Goal: Task Accomplishment & Management: Complete application form

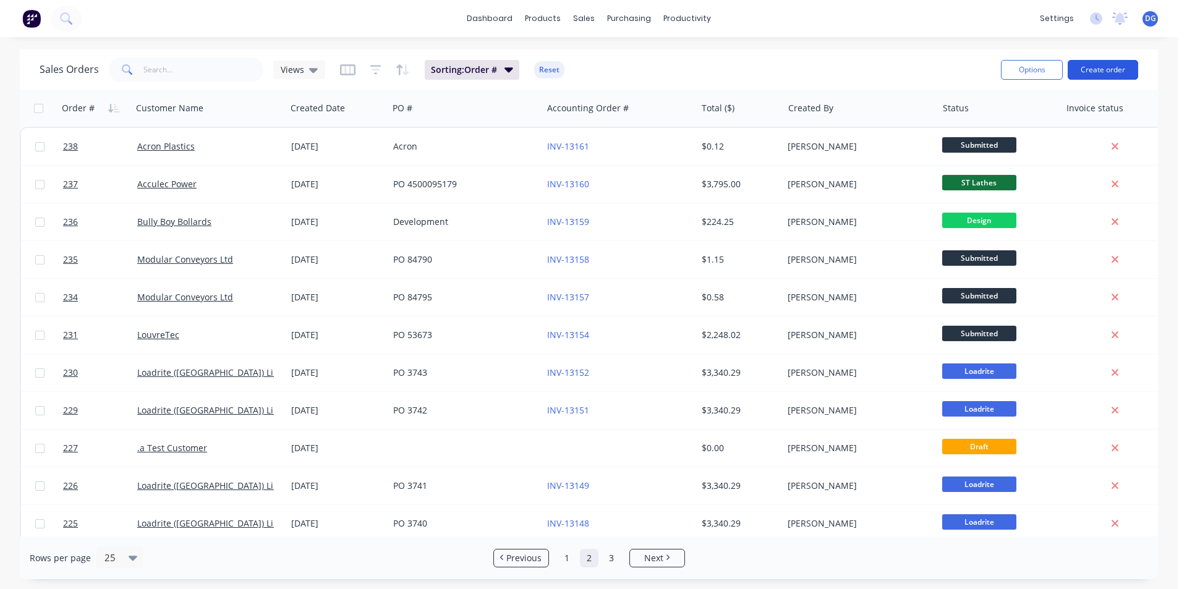
click at [1095, 67] on button "Create order" at bounding box center [1102, 70] width 70 height 20
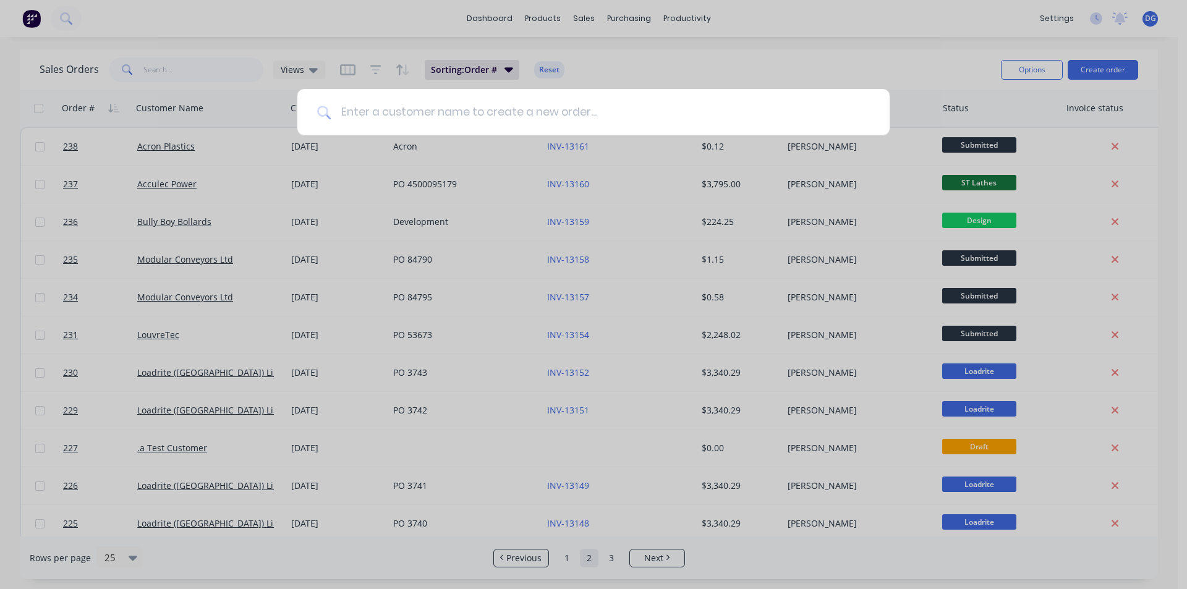
click at [431, 106] on input at bounding box center [600, 112] width 539 height 46
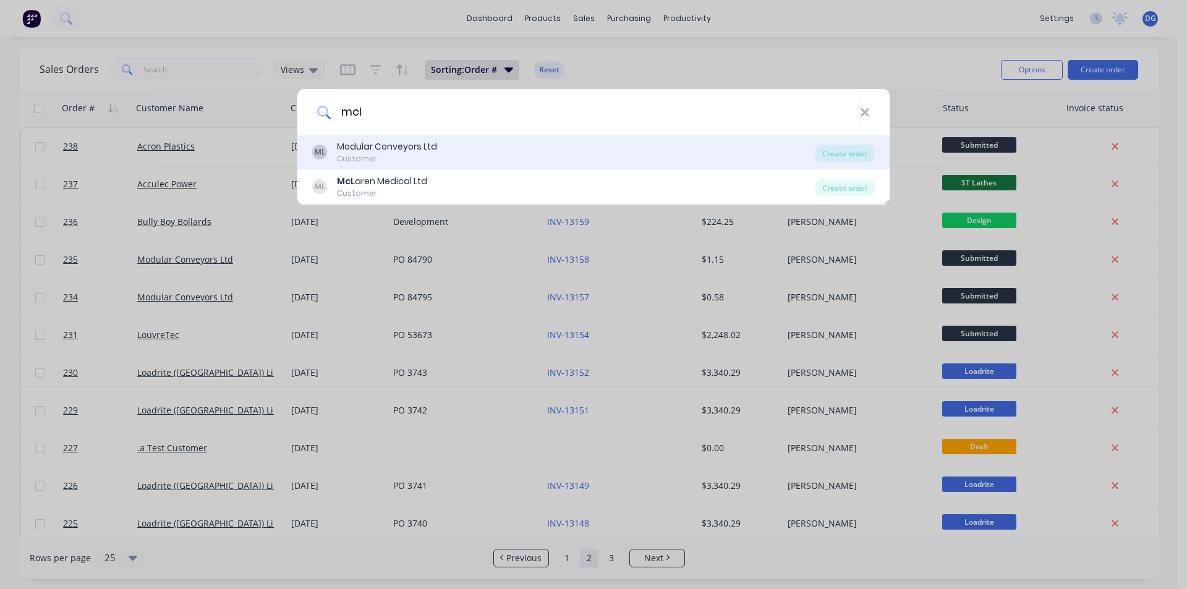
type input "mcl"
click at [404, 145] on div "Modular Conveyors Ltd" at bounding box center [387, 146] width 100 height 13
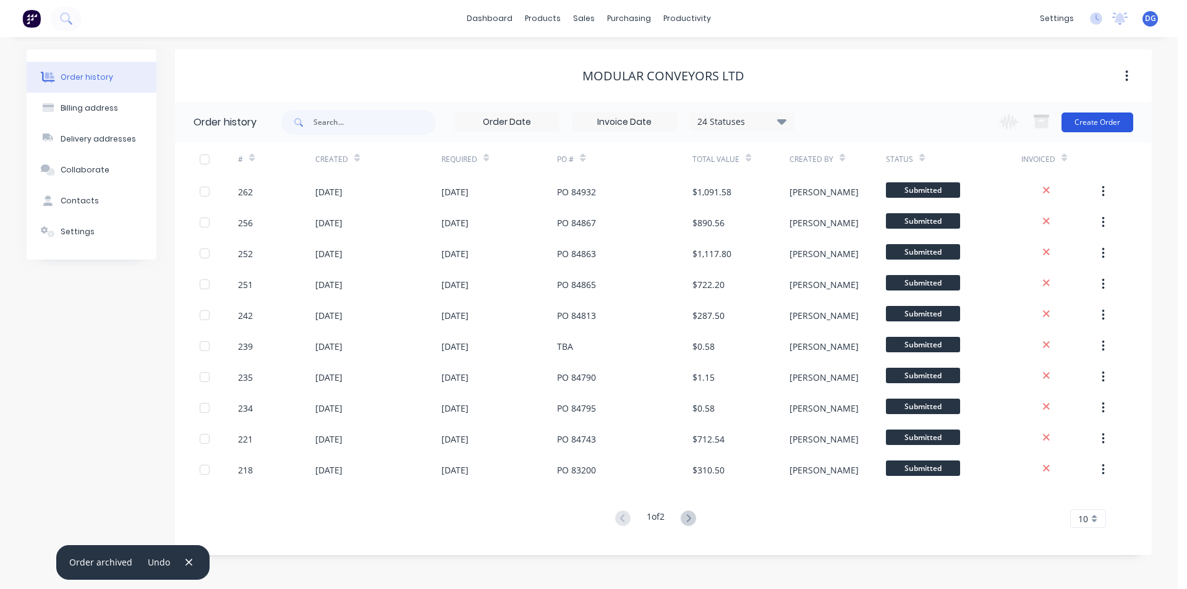
click at [1090, 123] on button "Create Order" at bounding box center [1097, 122] width 72 height 20
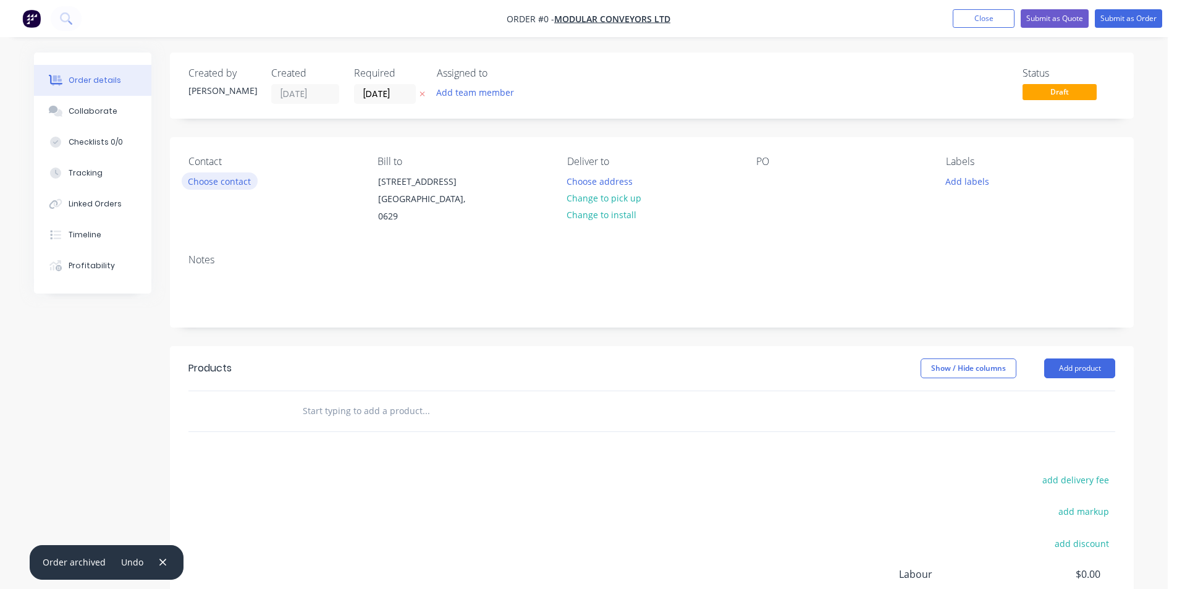
click at [239, 179] on button "Choose contact" at bounding box center [220, 180] width 76 height 17
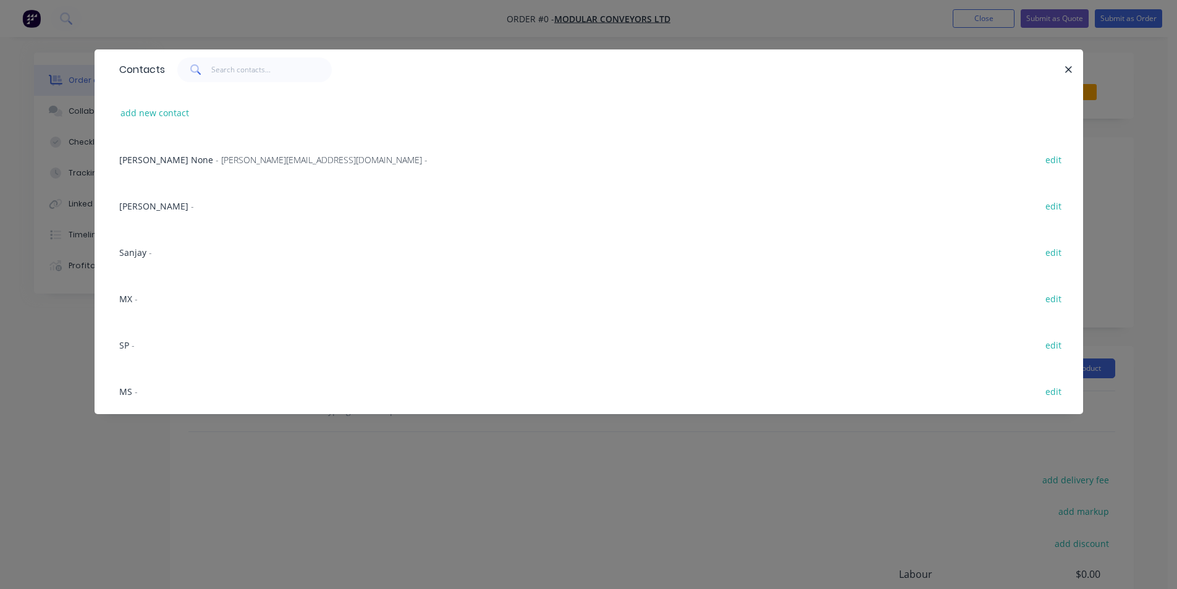
click at [144, 210] on span "[PERSON_NAME]" at bounding box center [153, 206] width 69 height 12
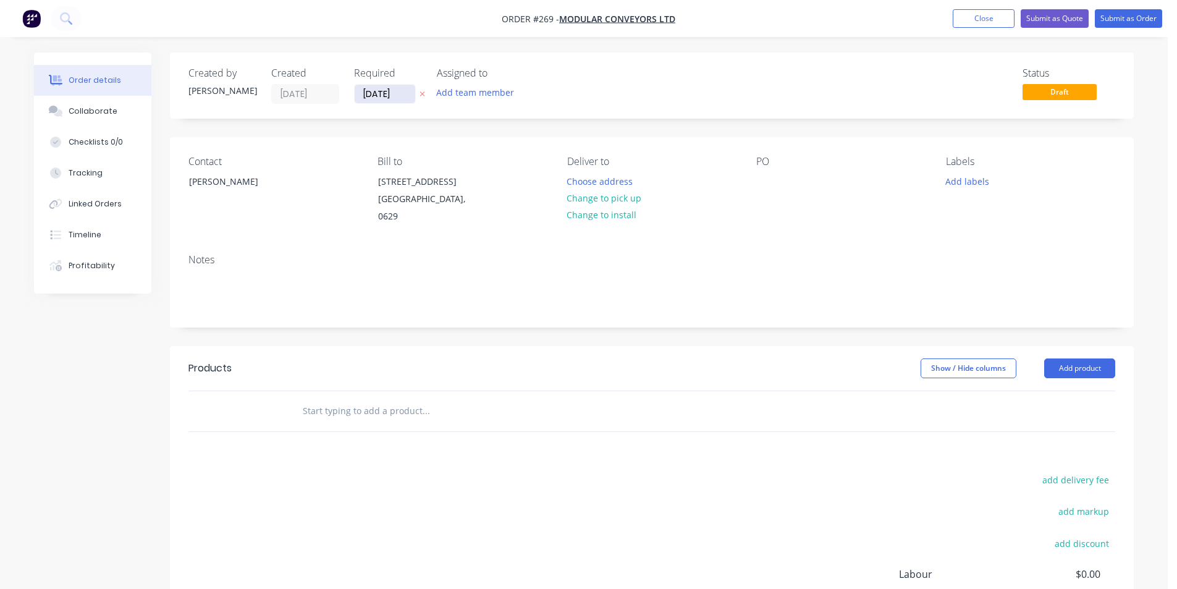
click at [402, 93] on input "[DATE]" at bounding box center [385, 94] width 61 height 19
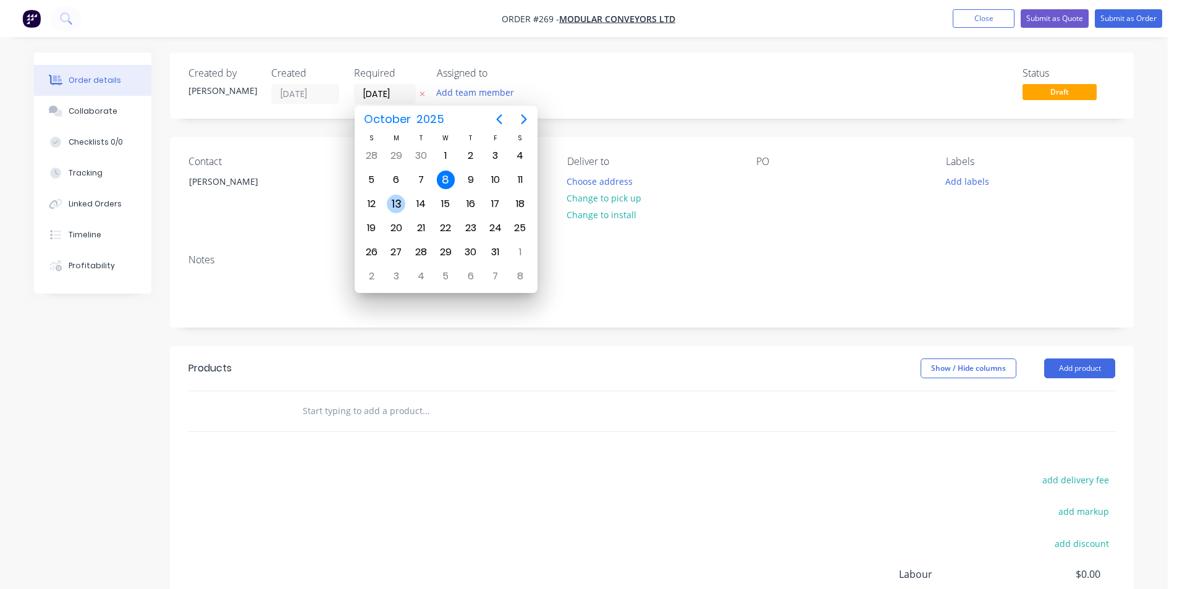
click at [400, 201] on div "13" at bounding box center [396, 204] width 19 height 19
type input "[DATE]"
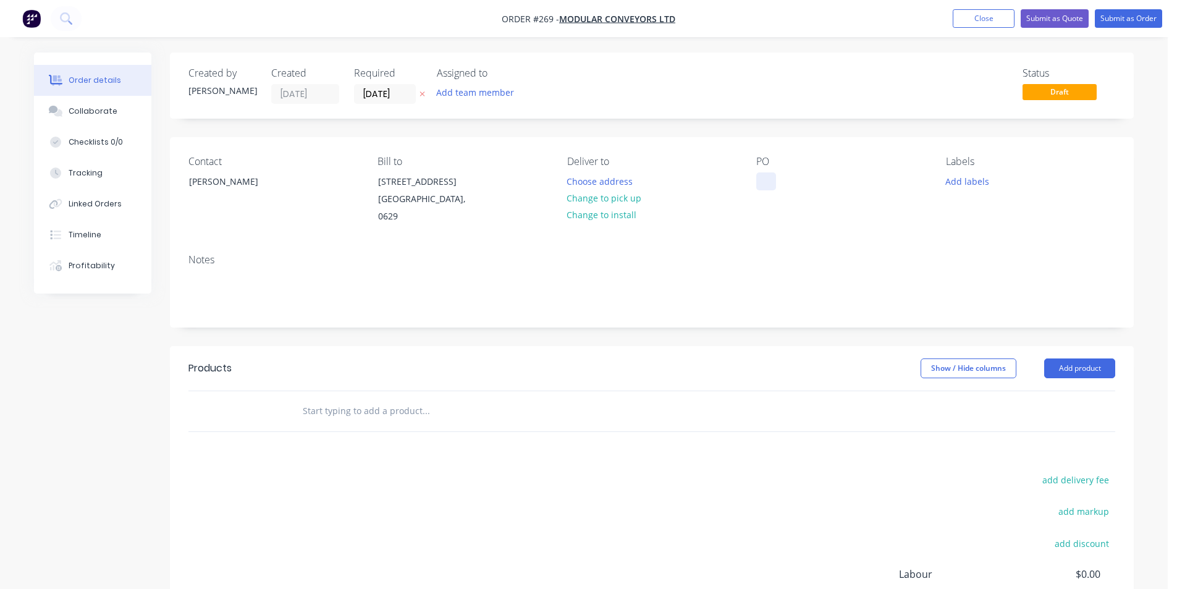
click at [766, 184] on div at bounding box center [766, 181] width 20 height 18
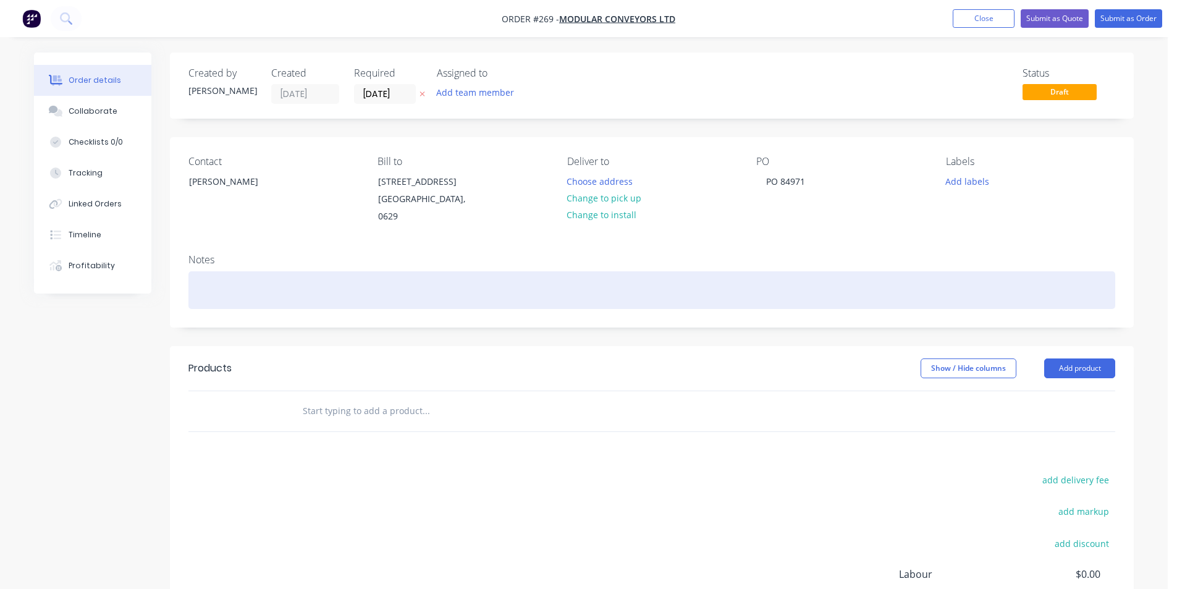
click at [275, 297] on div at bounding box center [651, 290] width 927 height 38
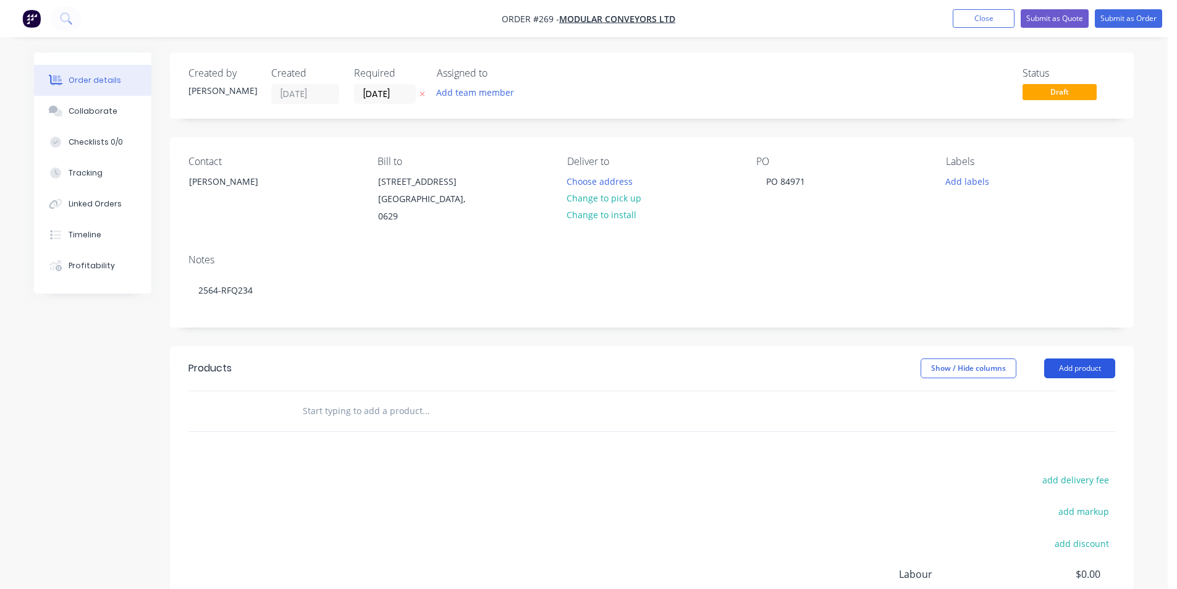
click at [1081, 371] on button "Add product" at bounding box center [1079, 368] width 71 height 20
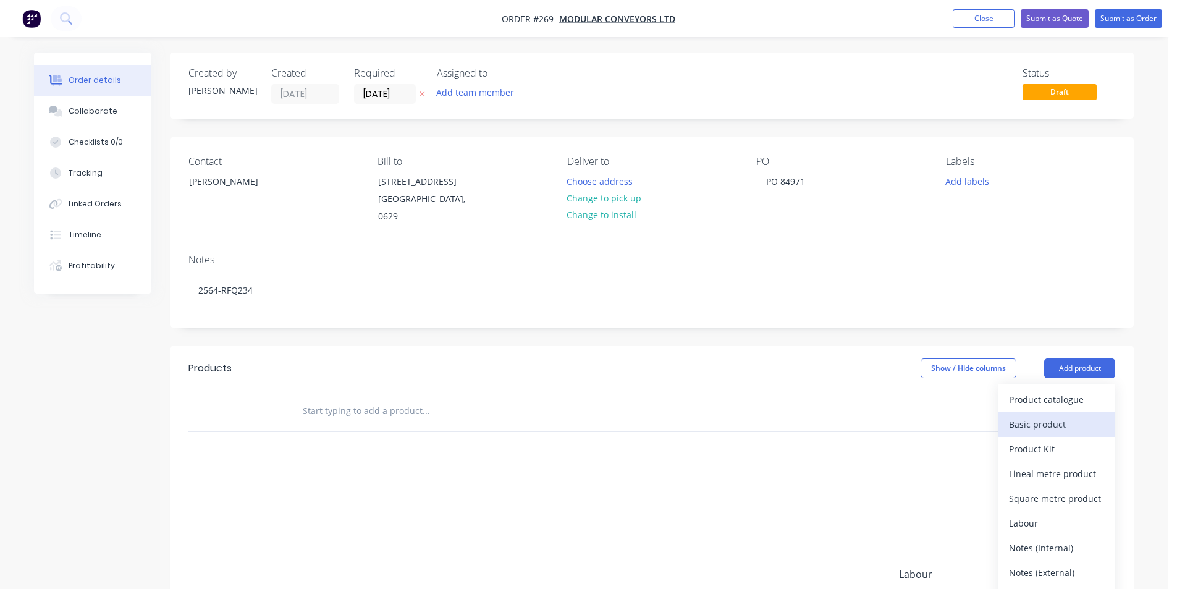
click at [1053, 425] on div "Basic product" at bounding box center [1056, 424] width 95 height 18
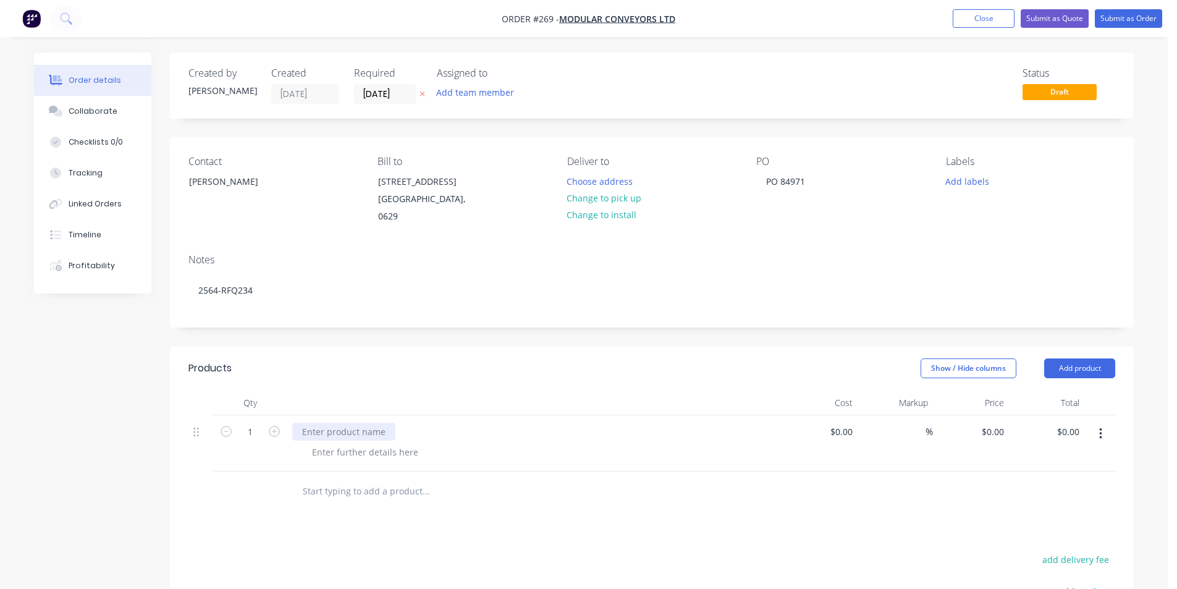
click at [299, 428] on div at bounding box center [343, 432] width 103 height 18
click at [1004, 431] on input "0" at bounding box center [1002, 432] width 14 height 18
type input "$129.00"
click at [1104, 368] on button "Add product" at bounding box center [1079, 368] width 71 height 20
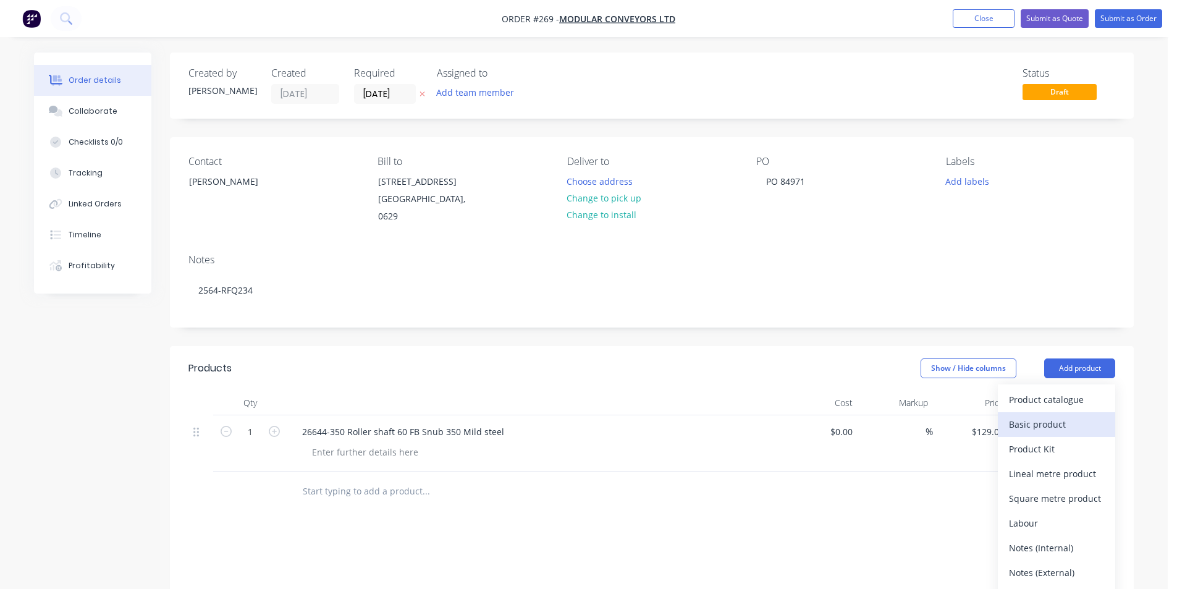
click at [1055, 425] on div "Basic product" at bounding box center [1056, 424] width 95 height 18
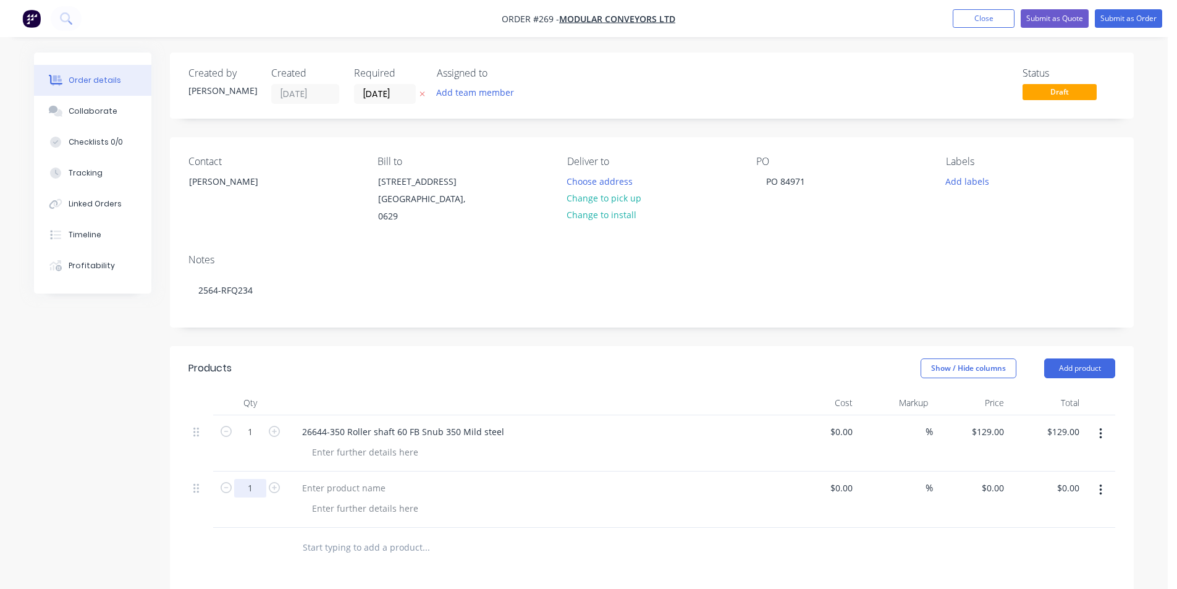
click at [257, 490] on input "1" at bounding box center [250, 488] width 32 height 19
click at [303, 489] on div at bounding box center [343, 488] width 103 height 18
click at [311, 488] on div at bounding box center [343, 488] width 103 height 18
click at [1005, 483] on input "0" at bounding box center [1002, 488] width 14 height 18
type input "$129.00"
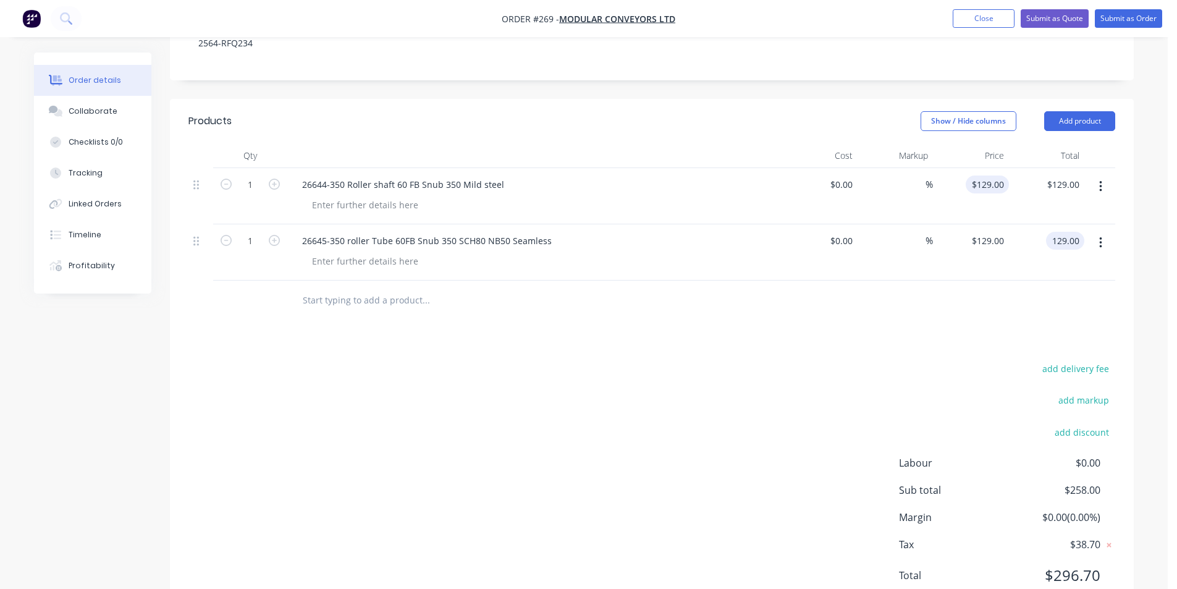
scroll to position [294, 0]
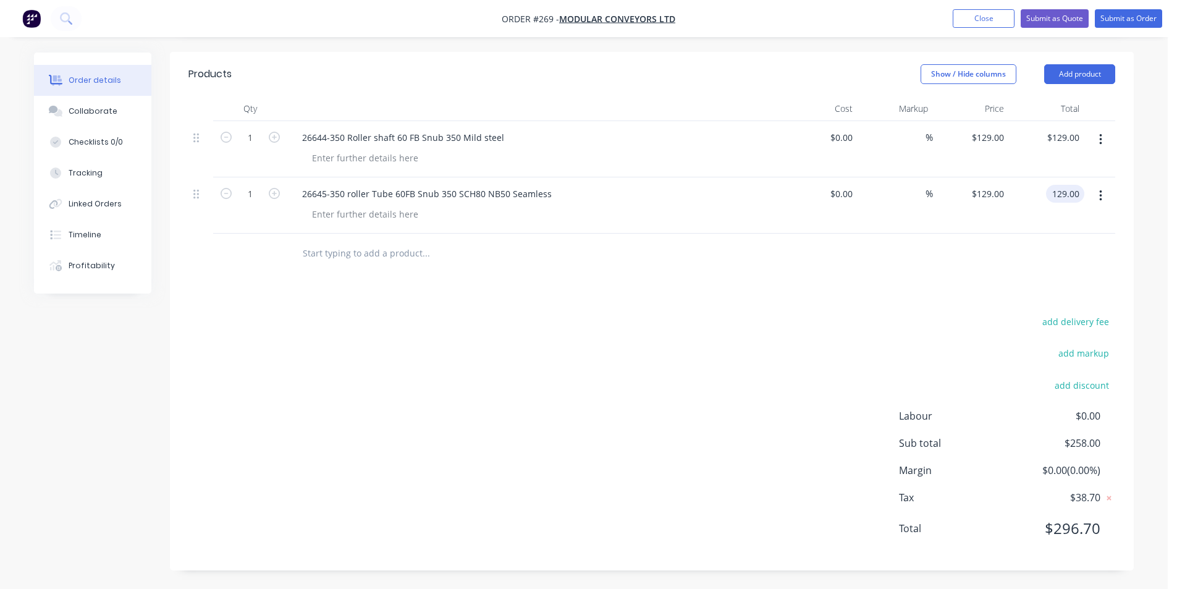
type input "$129.00"
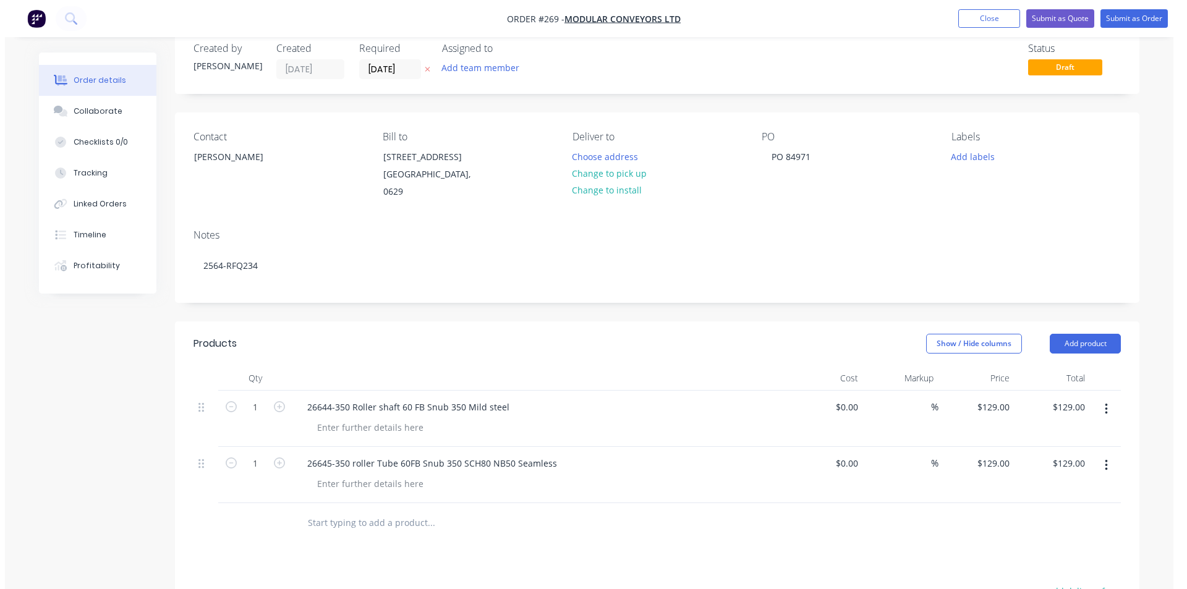
scroll to position [0, 0]
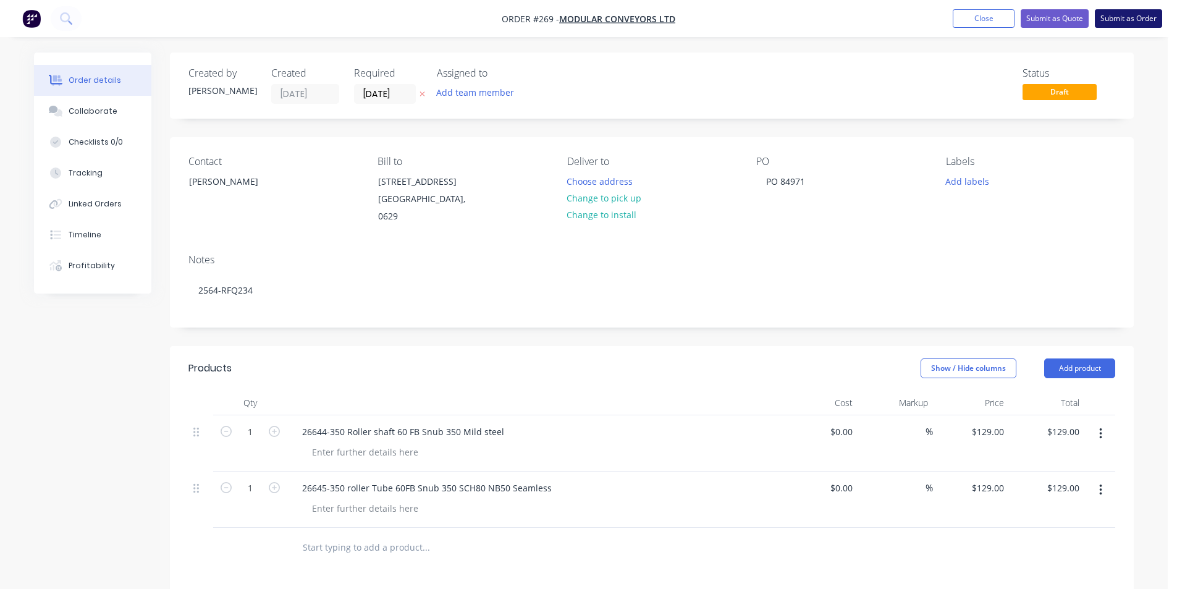
click at [1131, 17] on button "Submit as Order" at bounding box center [1128, 18] width 67 height 19
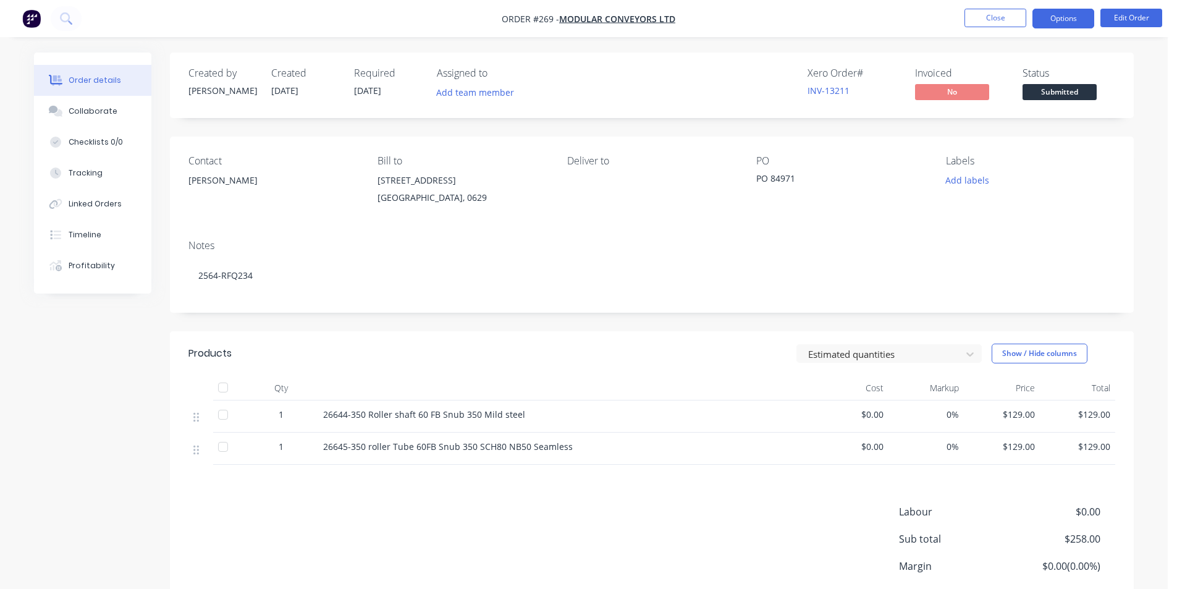
click at [1055, 17] on button "Options" at bounding box center [1064, 19] width 62 height 20
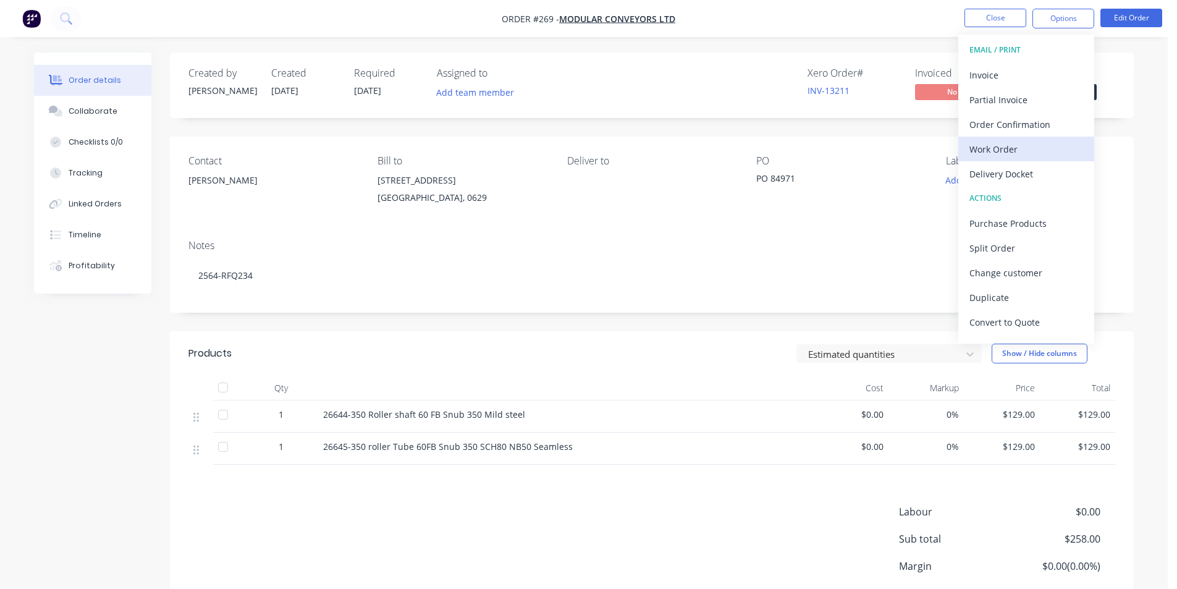
click at [980, 153] on div "Work Order" at bounding box center [1027, 149] width 114 height 18
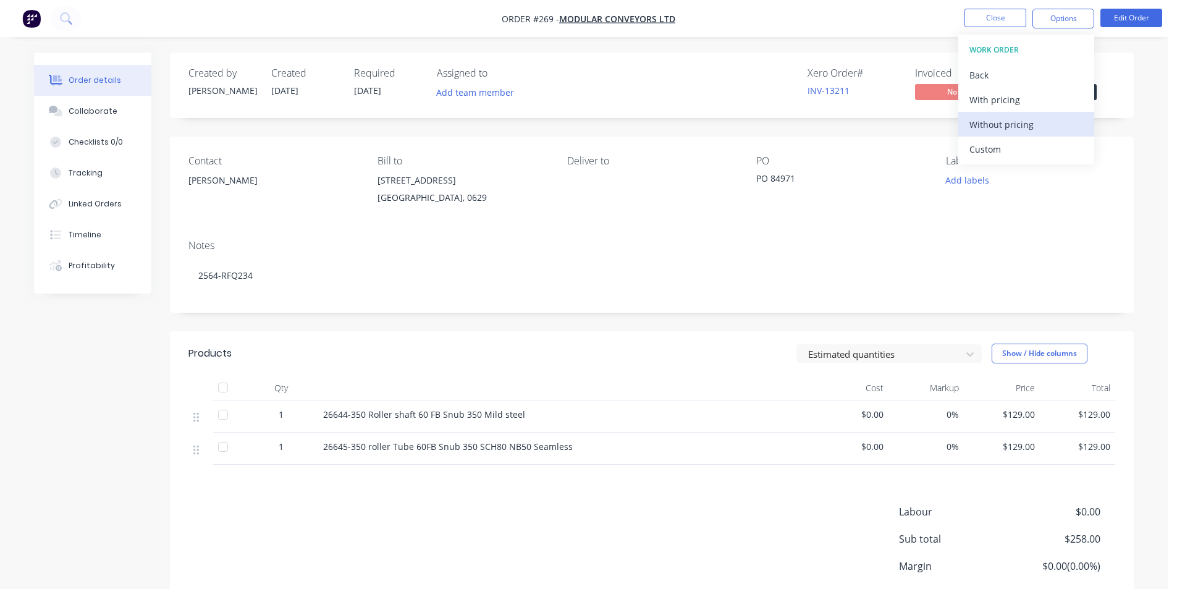
click at [991, 124] on div "Without pricing" at bounding box center [1027, 125] width 114 height 18
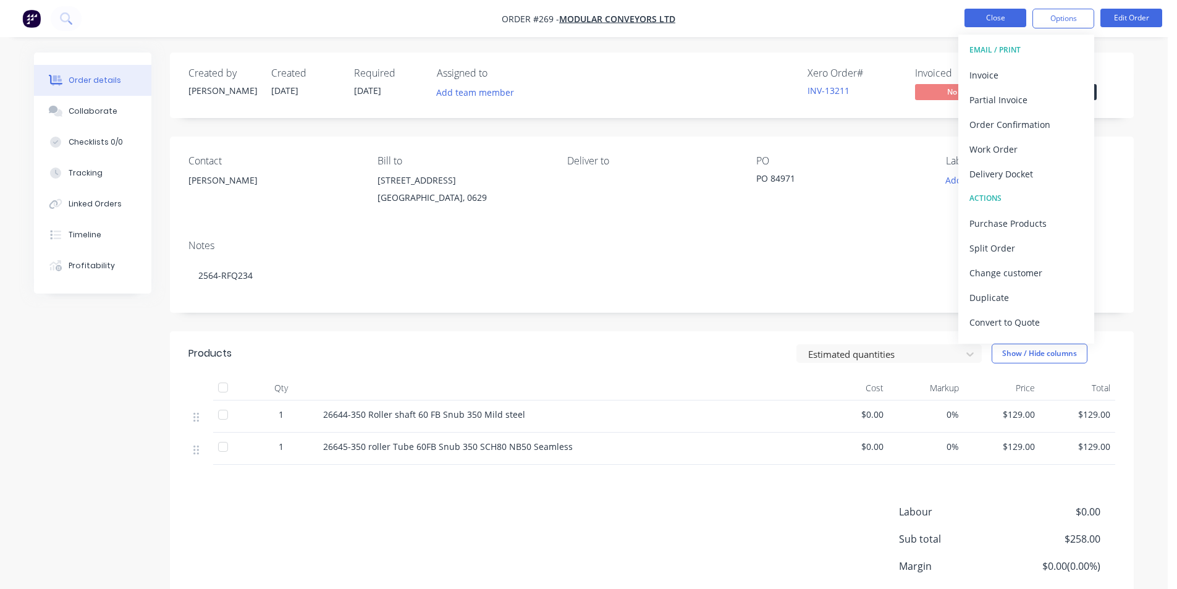
click at [991, 18] on button "Close" at bounding box center [996, 18] width 62 height 19
